Goal: Transaction & Acquisition: Obtain resource

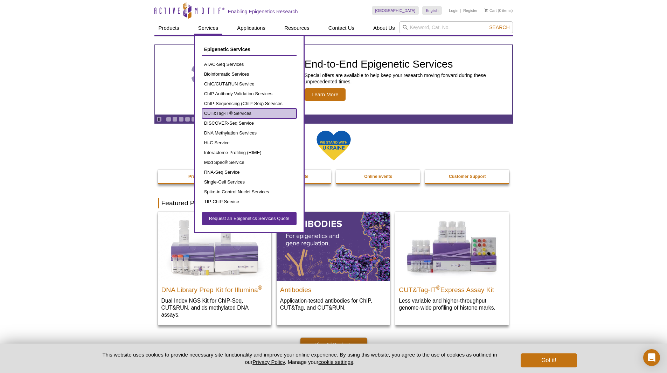
click at [233, 113] on link "CUT&Tag-IT® Services" at bounding box center [249, 113] width 94 height 10
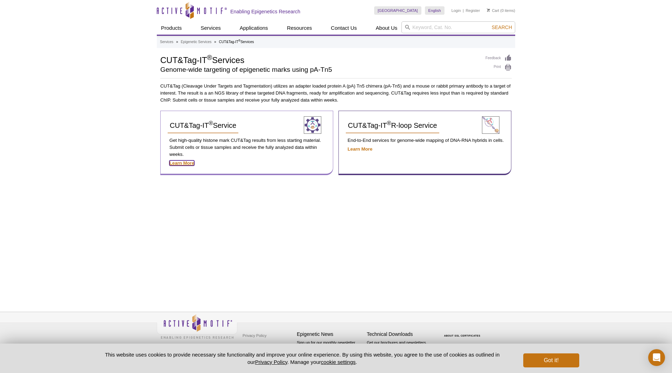
click at [183, 162] on strong "Learn More" at bounding box center [181, 162] width 25 height 5
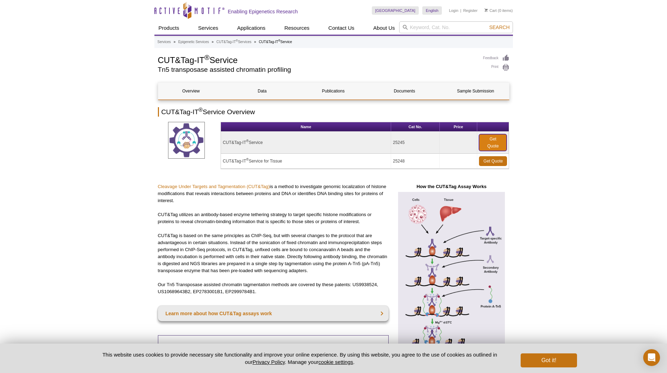
click at [498, 142] on link "Get Quote" at bounding box center [493, 142] width 28 height 17
